Goal: Task Accomplishment & Management: Manage account settings

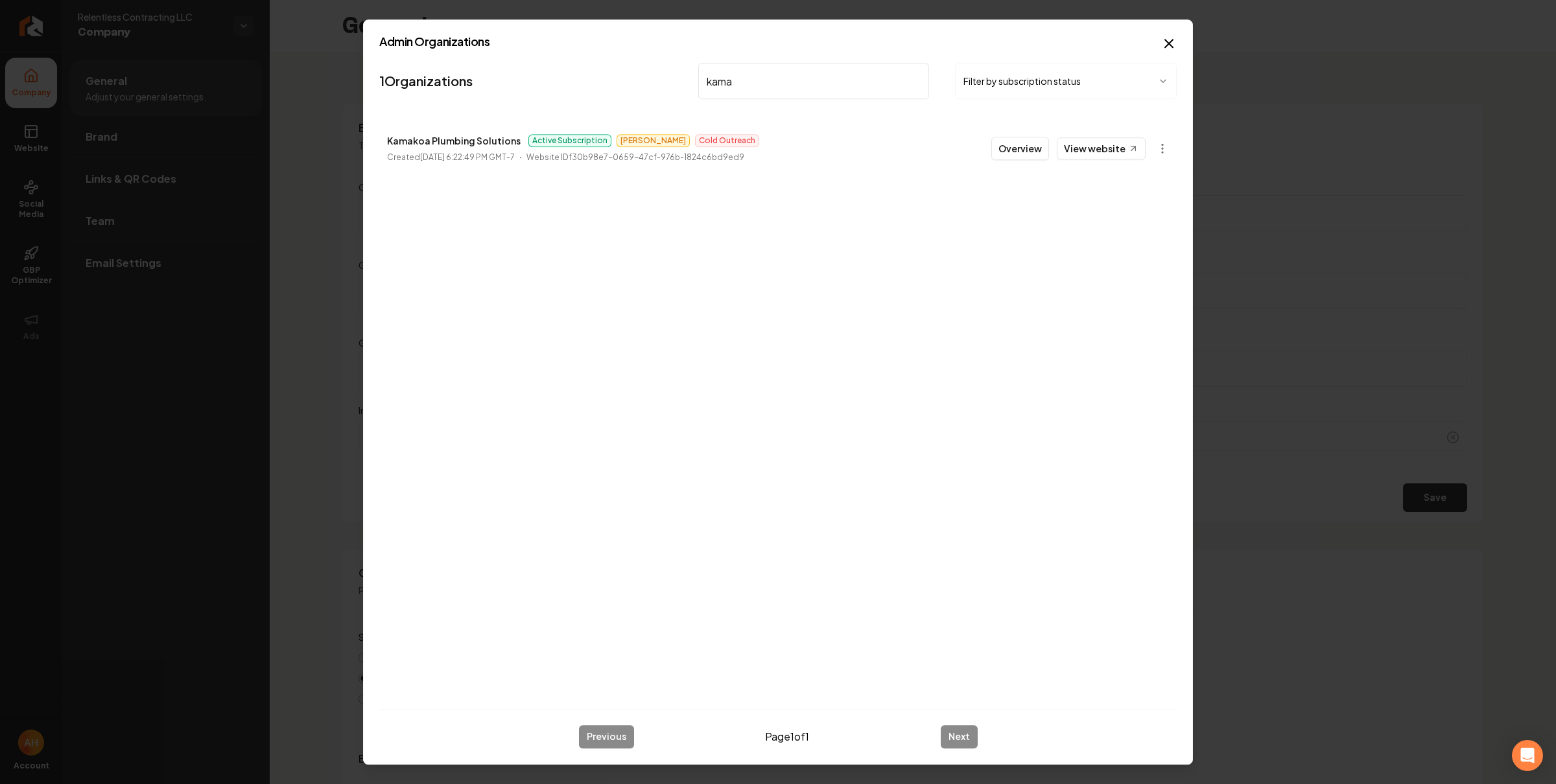
scroll to position [21, 0]
click at [829, 68] on input "kama" at bounding box center [813, 80] width 231 height 36
type input "ocean state"
click at [1016, 145] on button "Overview" at bounding box center [1020, 149] width 58 height 23
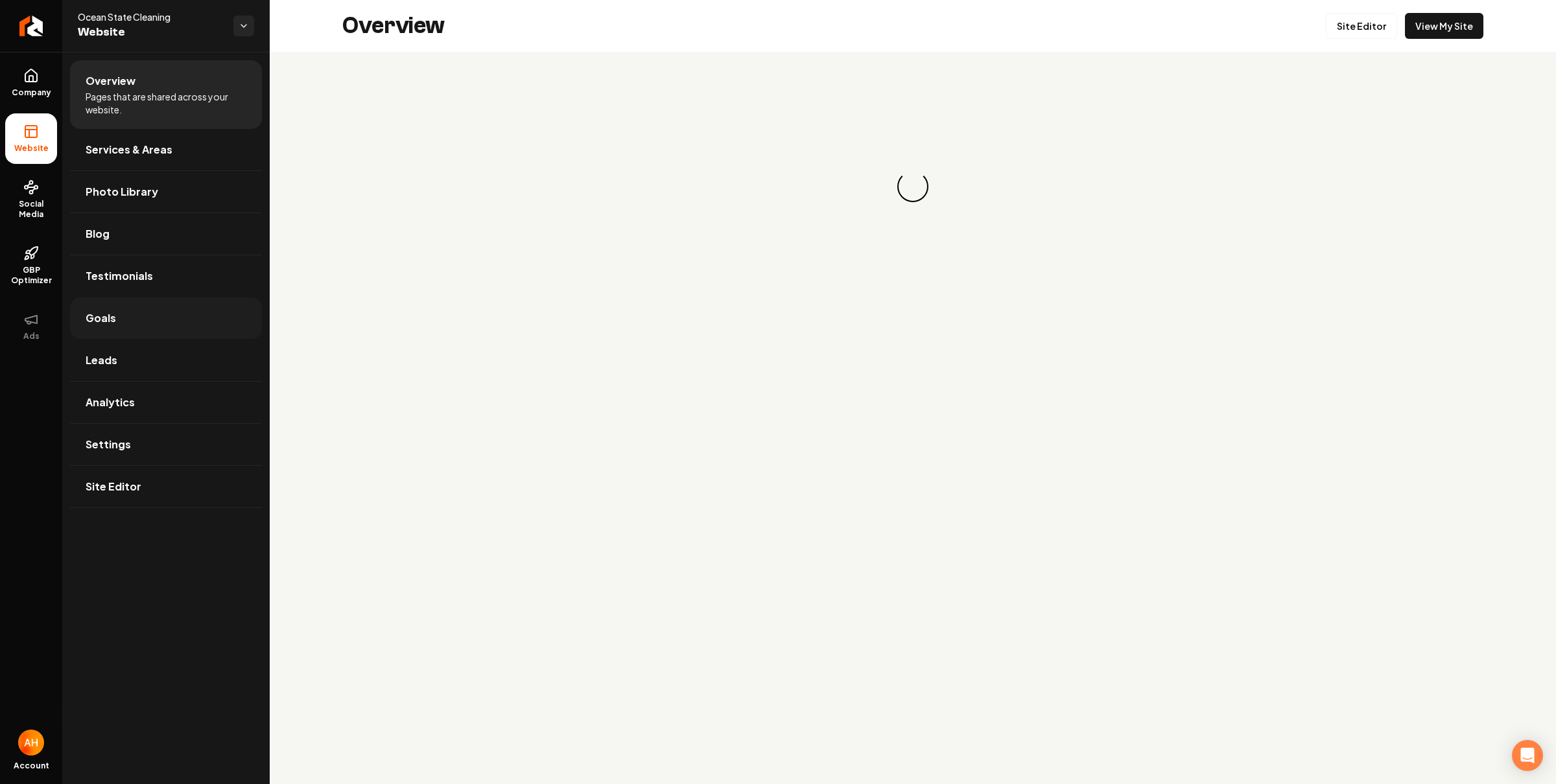
click at [220, 312] on link "Goals" at bounding box center [166, 318] width 192 height 42
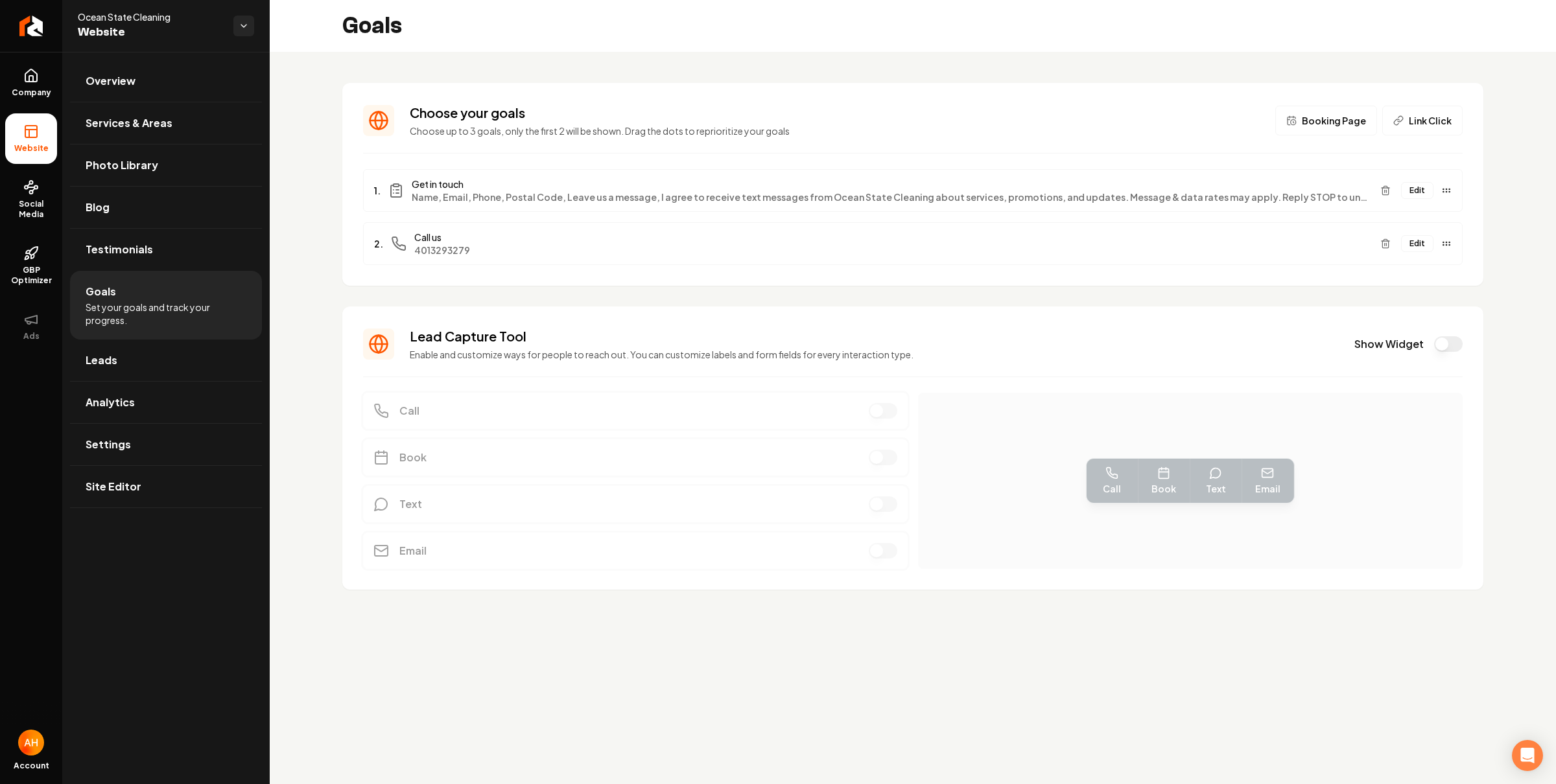
click at [1416, 191] on button "Edit" at bounding box center [1417, 190] width 33 height 17
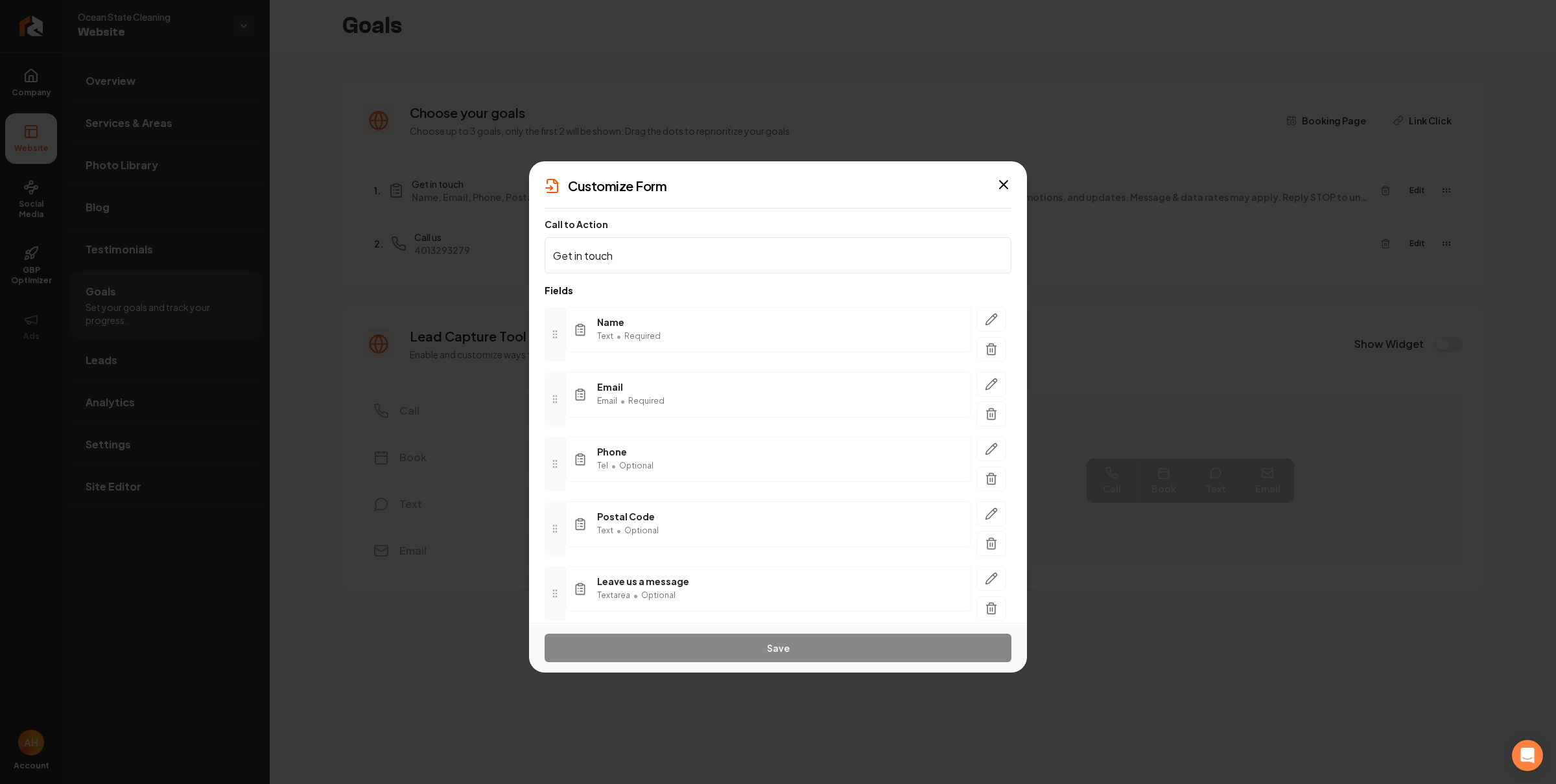
scroll to position [129, 0]
click at [985, 523] on icon "button" at bounding box center [991, 518] width 13 height 13
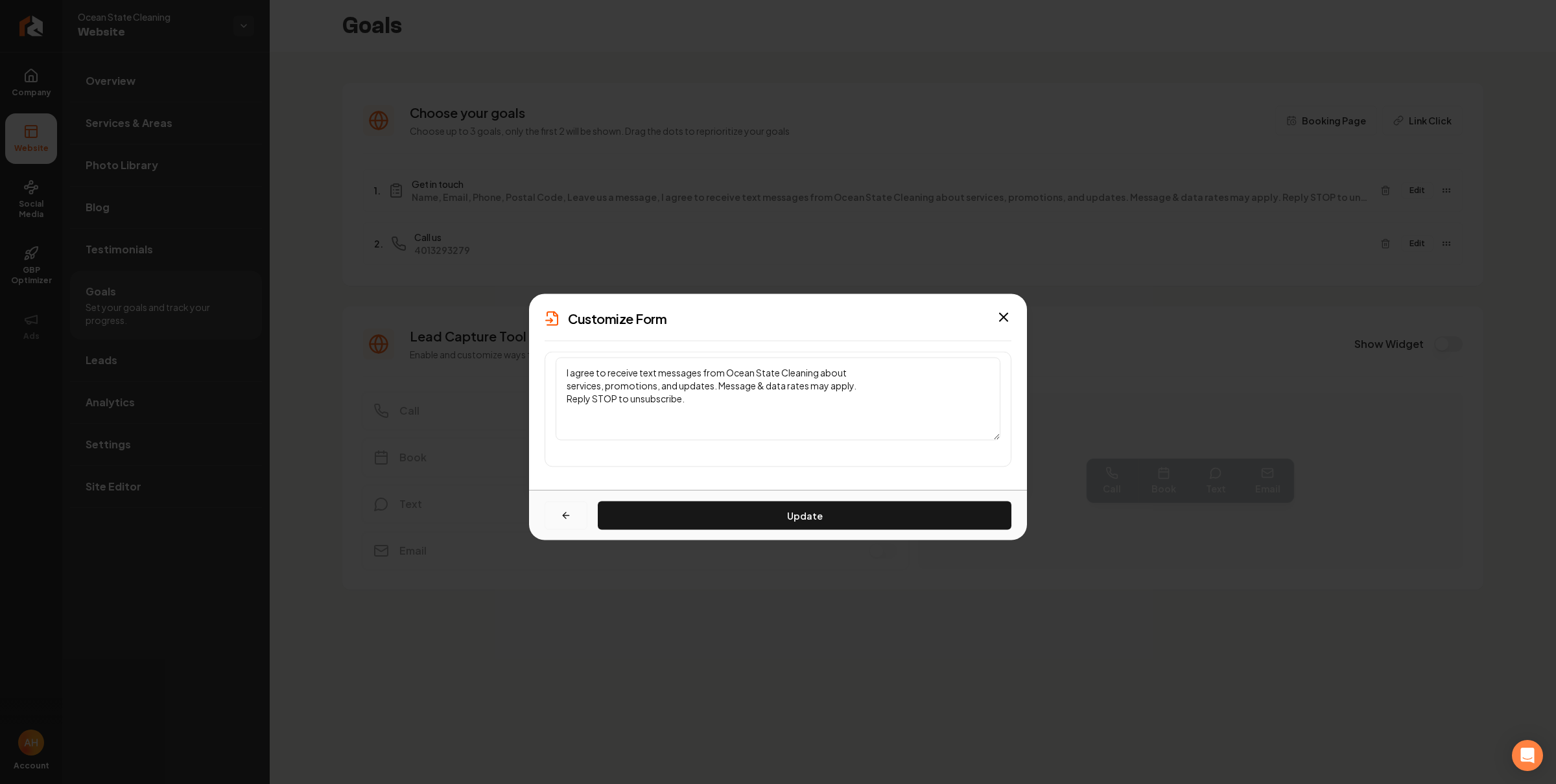
click at [563, 508] on button "button" at bounding box center [565, 516] width 43 height 28
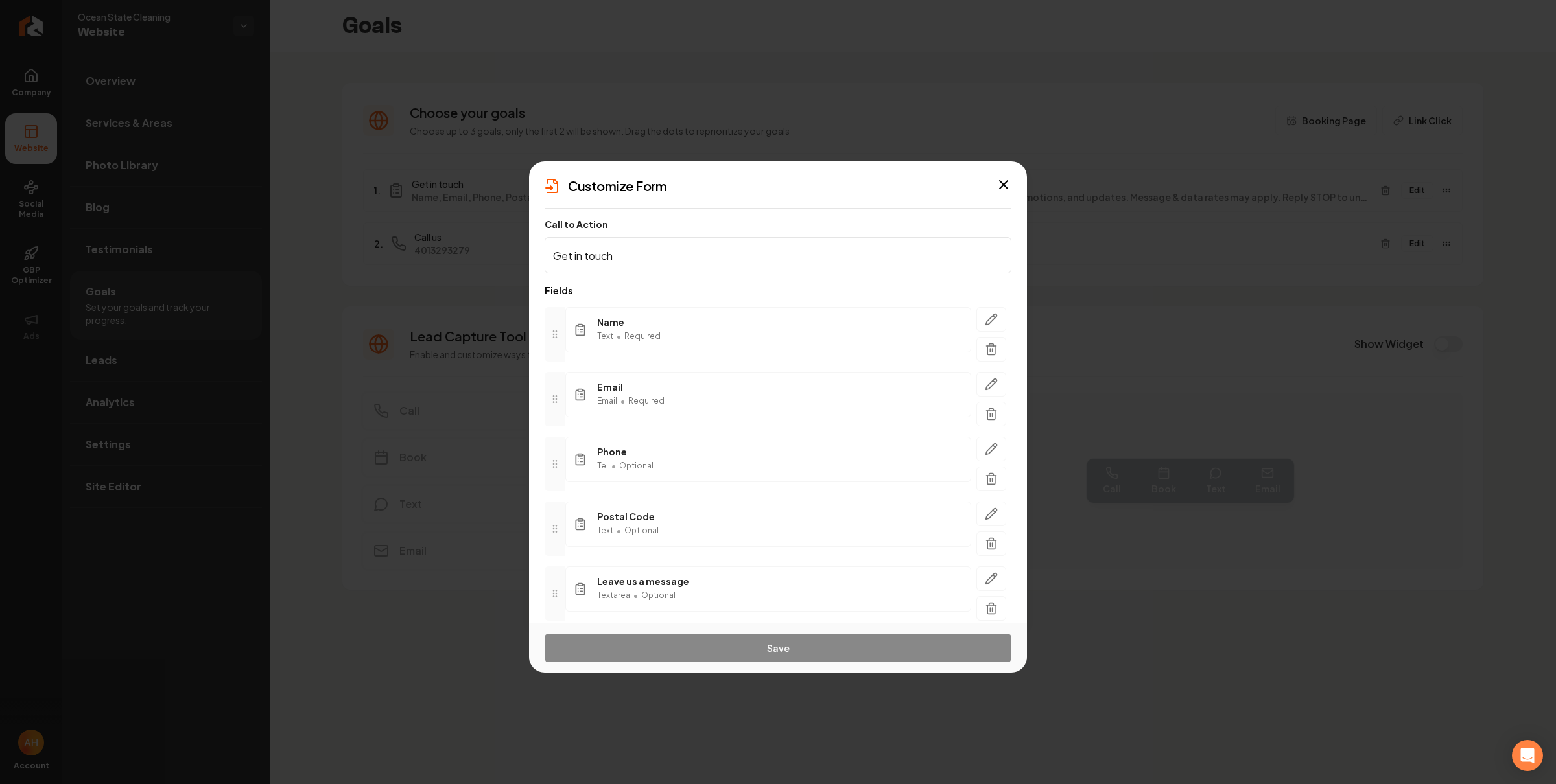
scroll to position [129, 0]
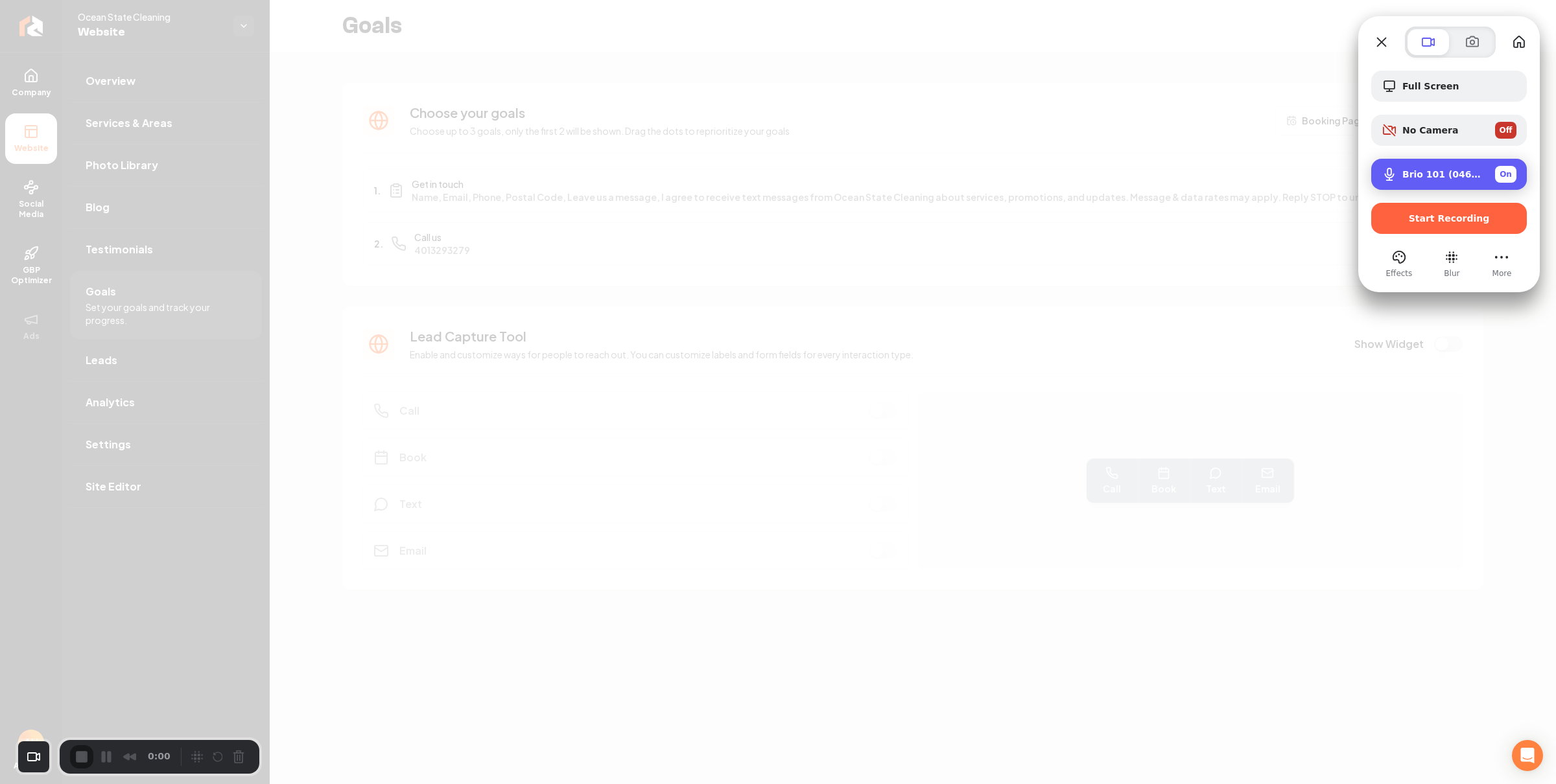
click at [1437, 172] on span "Brio 101 (046d:094d)" at bounding box center [1443, 175] width 83 height 10
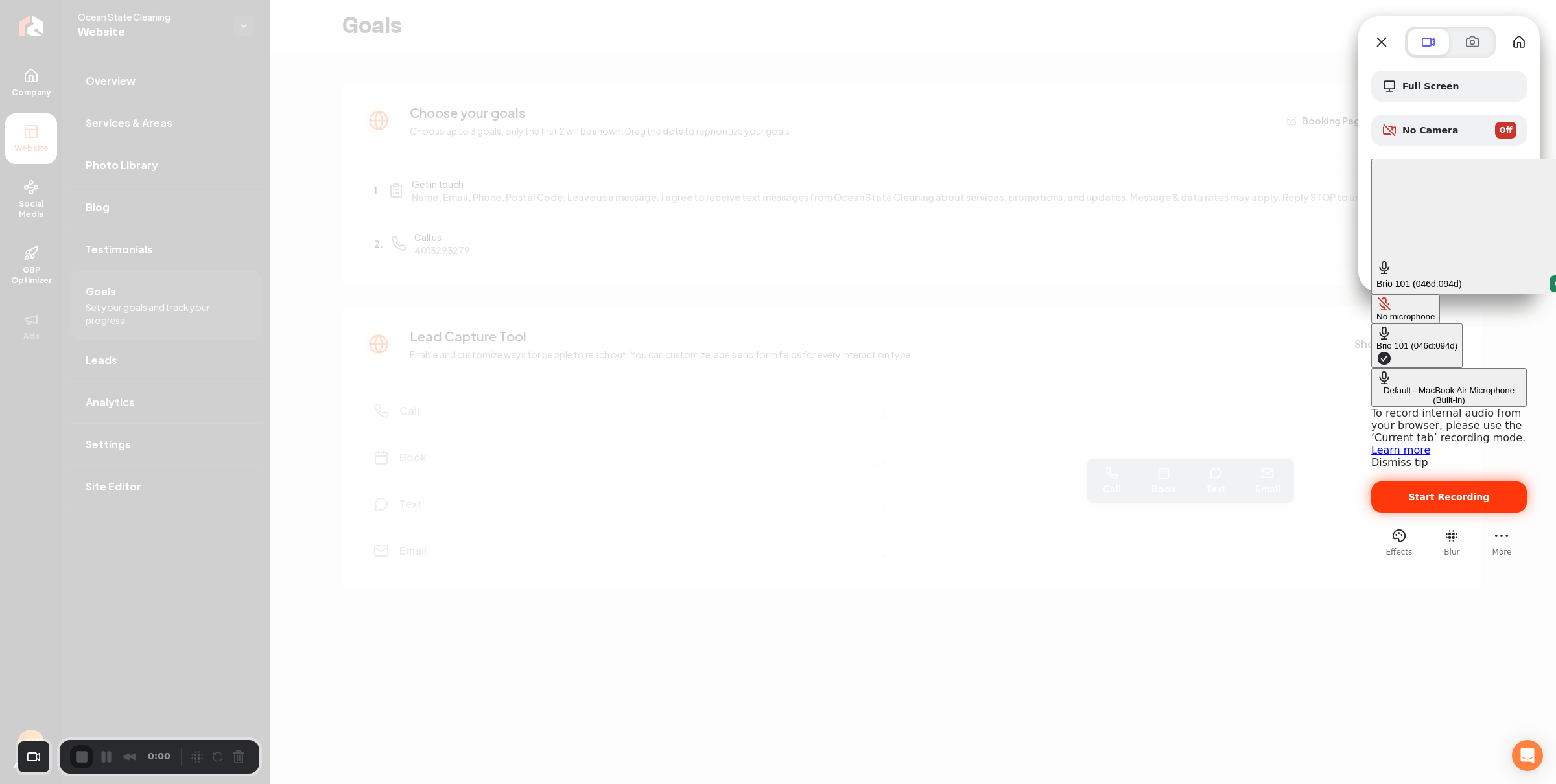
click at [1420, 492] on span "Start Recording" at bounding box center [1449, 497] width 81 height 10
